Goal: Navigation & Orientation: Find specific page/section

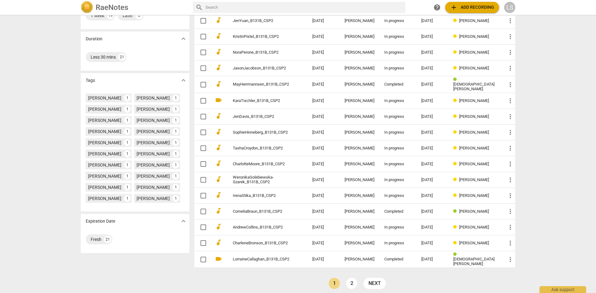
scroll to position [115, 0]
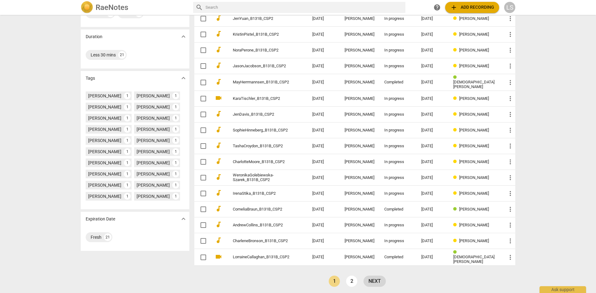
click at [380, 278] on link "next" at bounding box center [375, 281] width 22 height 11
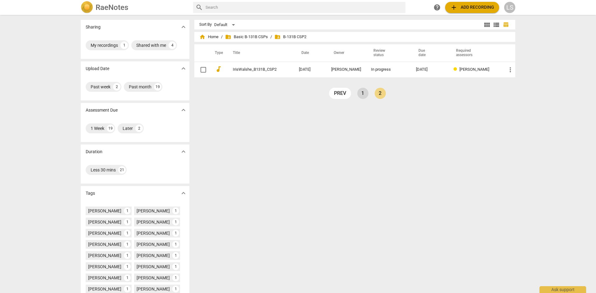
click at [359, 95] on link "1" at bounding box center [362, 93] width 11 height 11
